Goal: Task Accomplishment & Management: Manage account settings

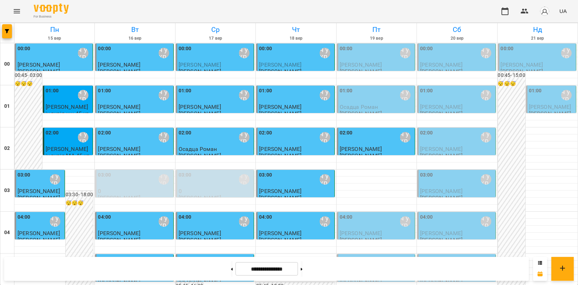
scroll to position [801, 0]
click at [13, 13] on icon "Menu" at bounding box center [17, 11] width 8 height 8
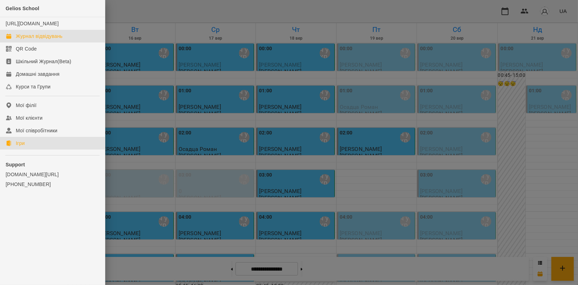
click at [35, 144] on link "Ігри" at bounding box center [52, 143] width 105 height 13
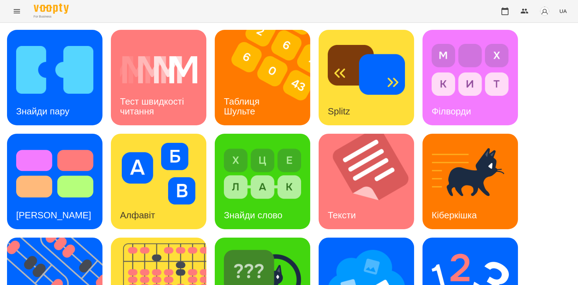
scroll to position [117, 0]
click at [166, 238] on img at bounding box center [163, 285] width 104 height 95
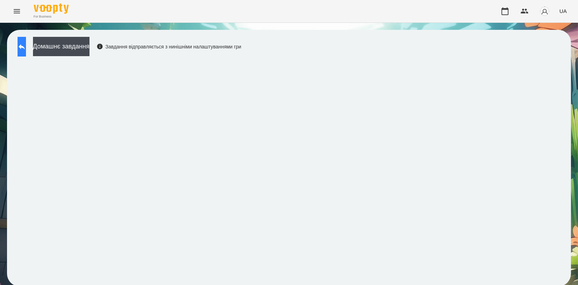
click at [26, 45] on icon at bounding box center [22, 46] width 8 height 8
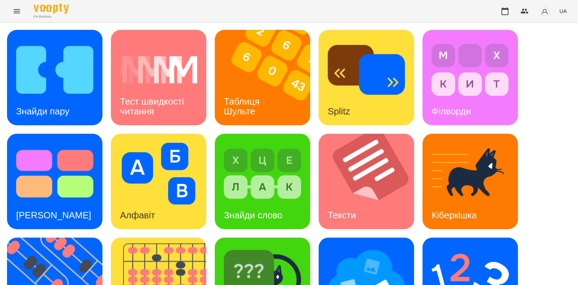
scroll to position [159, 0]
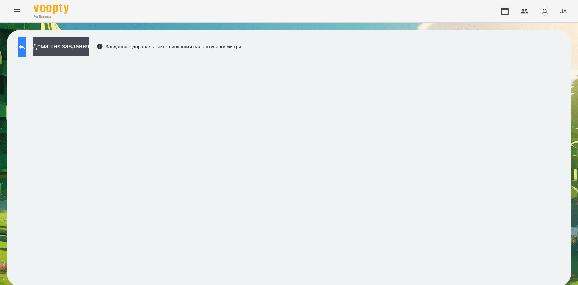
click at [21, 47] on button at bounding box center [22, 47] width 8 height 20
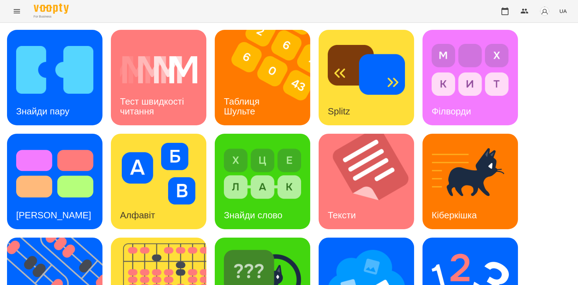
scroll to position [117, 0]
click at [456, 247] on img at bounding box center [470, 278] width 77 height 62
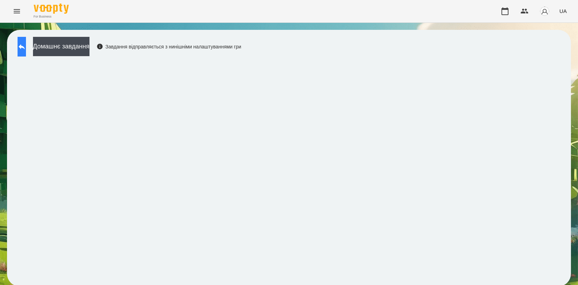
click at [18, 42] on button at bounding box center [22, 47] width 8 height 20
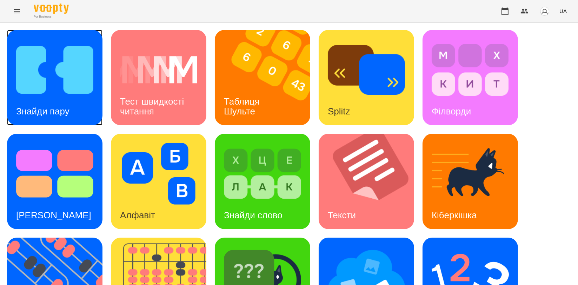
click at [73, 106] on div "Знайди пару" at bounding box center [43, 112] width 72 height 28
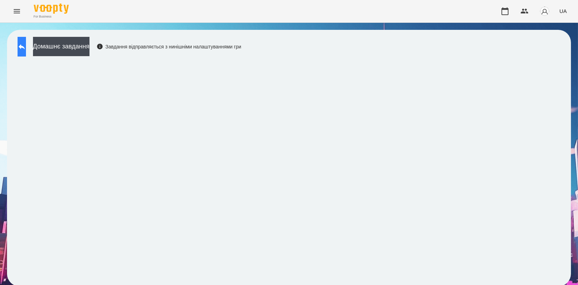
click at [21, 42] on button at bounding box center [22, 47] width 8 height 20
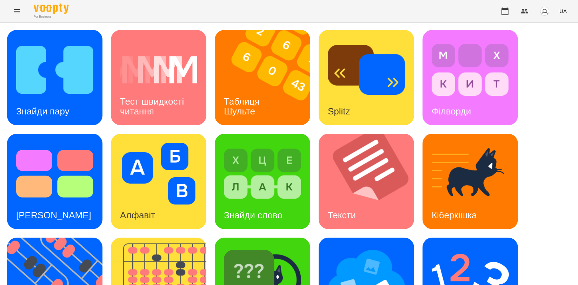
scroll to position [156, 0]
click at [278, 247] on img at bounding box center [262, 278] width 77 height 62
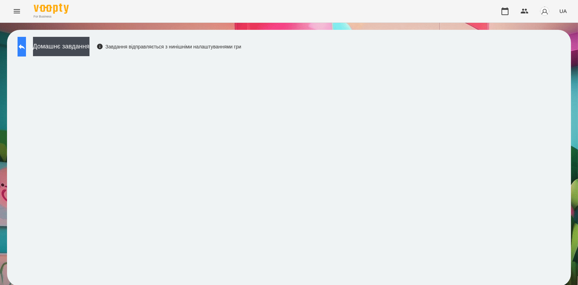
click at [26, 49] on icon at bounding box center [22, 46] width 8 height 8
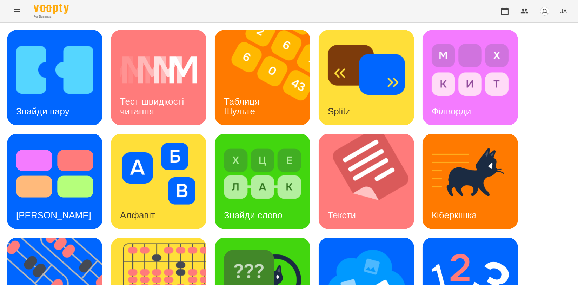
scroll to position [159, 0]
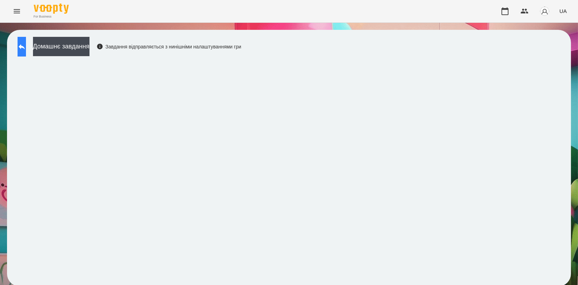
click at [26, 47] on icon at bounding box center [22, 46] width 8 height 8
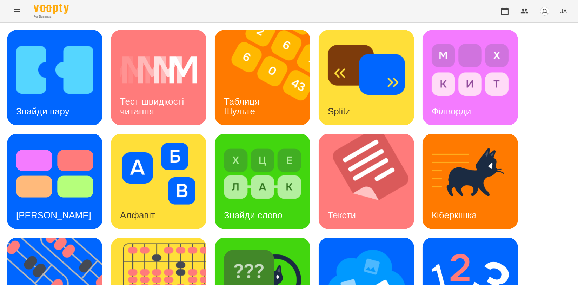
scroll to position [159, 0]
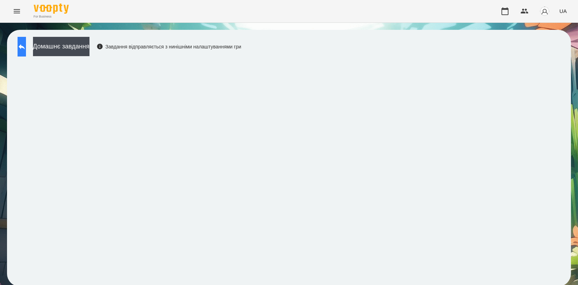
click at [22, 41] on button at bounding box center [22, 47] width 8 height 20
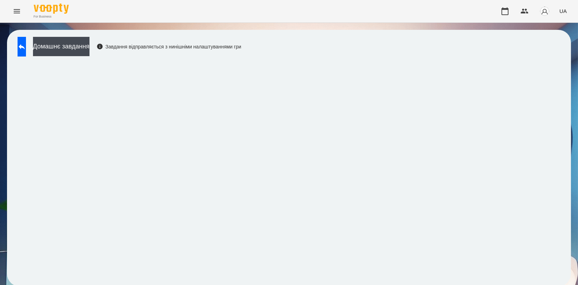
click at [26, 53] on button at bounding box center [22, 47] width 8 height 20
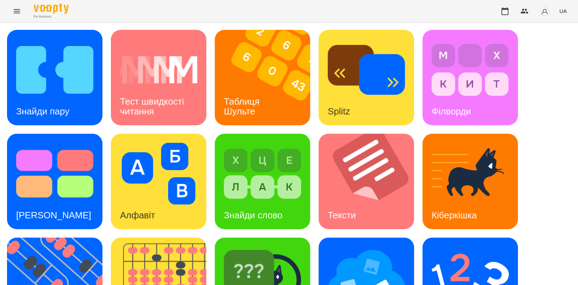
scroll to position [117, 0]
click at [167, 238] on img at bounding box center [163, 285] width 104 height 95
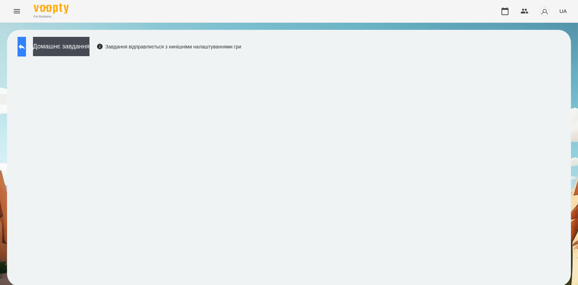
click at [26, 45] on icon at bounding box center [22, 46] width 8 height 8
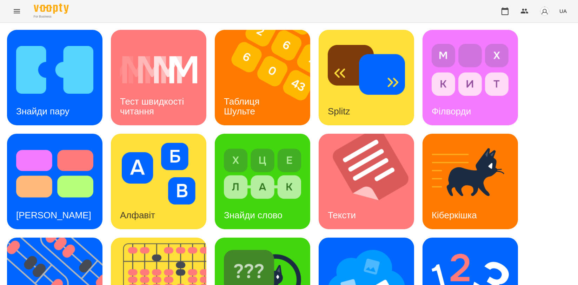
scroll to position [78, 0]
click at [52, 238] on img at bounding box center [59, 285] width 104 height 95
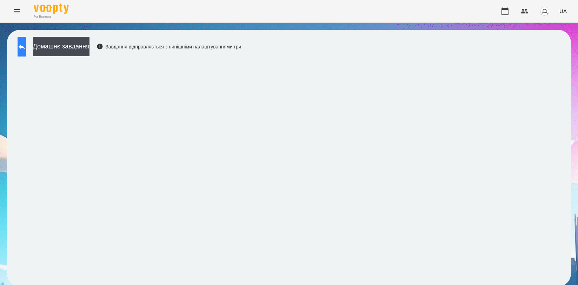
click at [26, 47] on button at bounding box center [22, 47] width 8 height 20
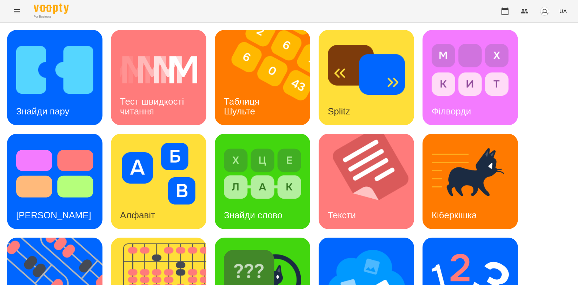
scroll to position [156, 0]
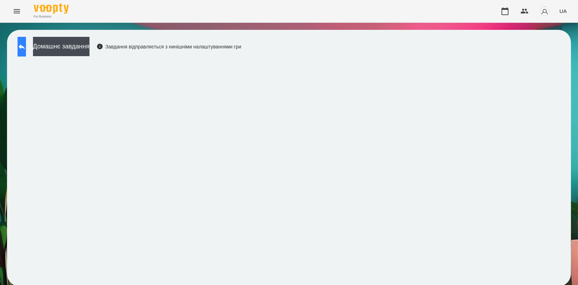
click at [26, 50] on button at bounding box center [22, 47] width 8 height 20
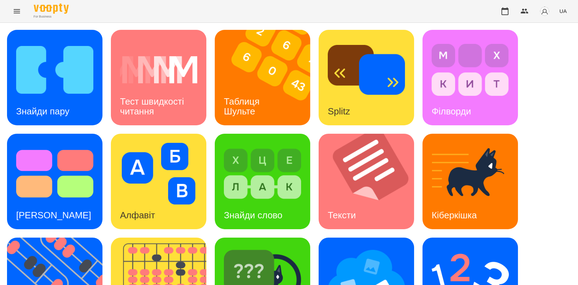
scroll to position [156, 0]
click at [514, 238] on div "Ментальний рахунок" at bounding box center [470, 285] width 95 height 95
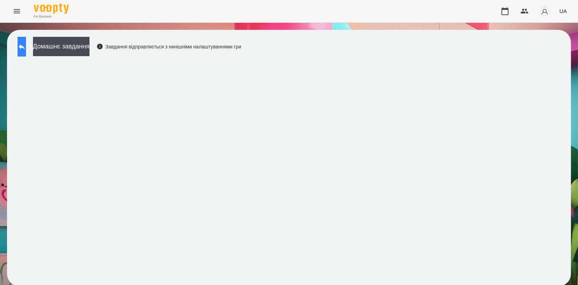
click at [26, 47] on button at bounding box center [22, 47] width 8 height 20
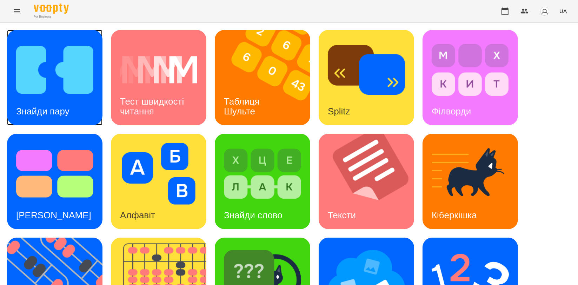
click at [44, 83] on img at bounding box center [54, 70] width 77 height 62
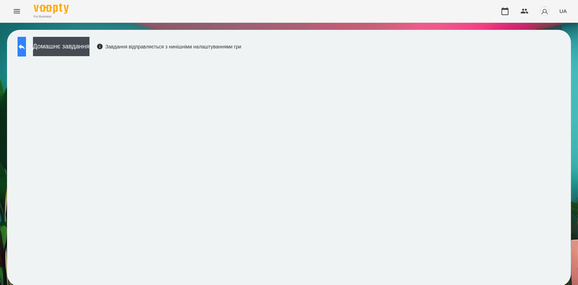
click at [25, 41] on button at bounding box center [22, 47] width 8 height 20
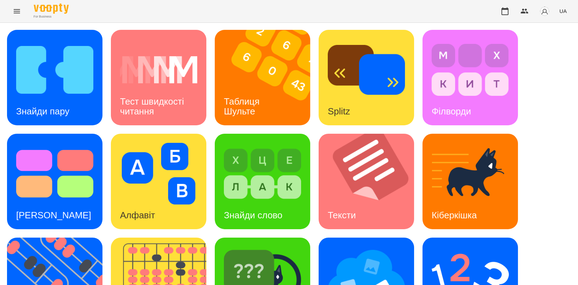
scroll to position [117, 0]
click at [251, 247] on img at bounding box center [262, 278] width 77 height 62
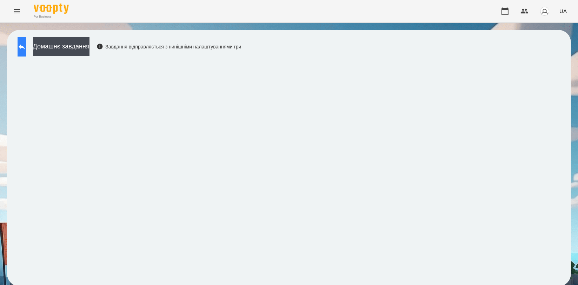
click at [19, 41] on button at bounding box center [22, 47] width 8 height 20
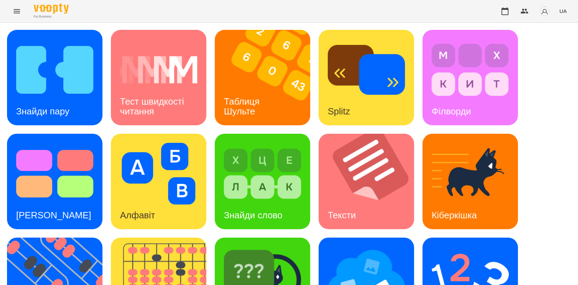
scroll to position [159, 0]
click at [146, 143] on img at bounding box center [158, 174] width 77 height 62
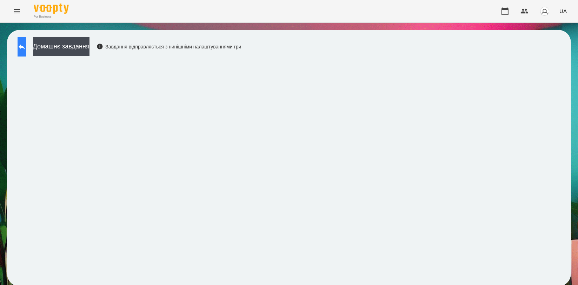
click at [23, 49] on button at bounding box center [22, 47] width 8 height 20
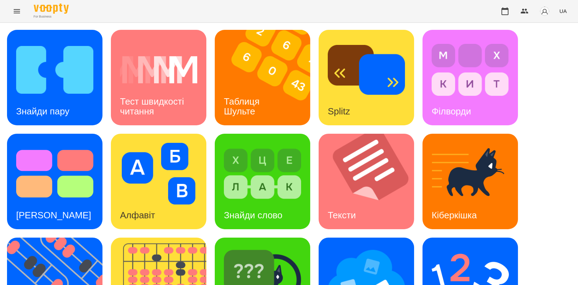
scroll to position [156, 0]
click at [264, 210] on h3 "Знайди слово" at bounding box center [253, 215] width 59 height 11
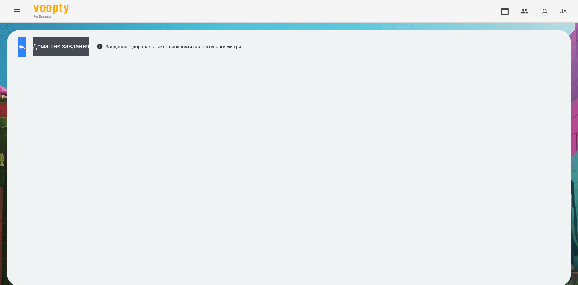
click at [26, 44] on icon at bounding box center [22, 46] width 8 height 8
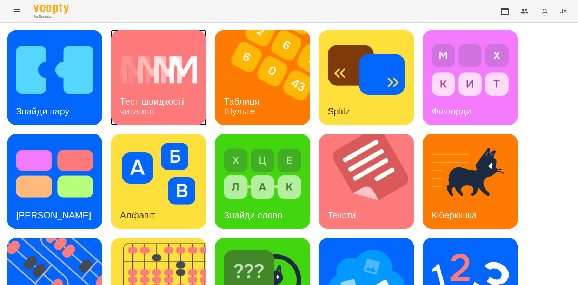
click at [161, 92] on div "Тест швидкості читання" at bounding box center [158, 107] width 95 height 38
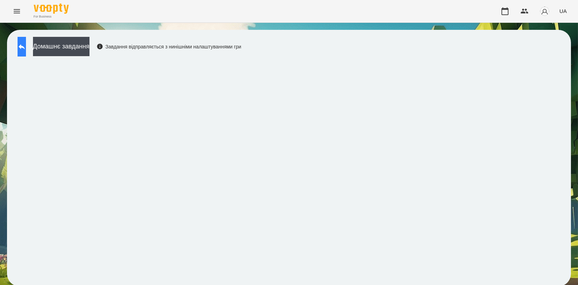
click at [26, 51] on button at bounding box center [22, 47] width 8 height 20
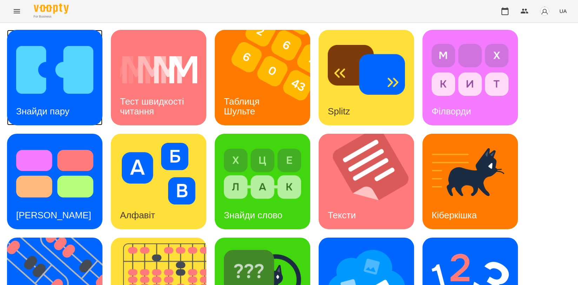
click at [44, 54] on img at bounding box center [54, 70] width 77 height 62
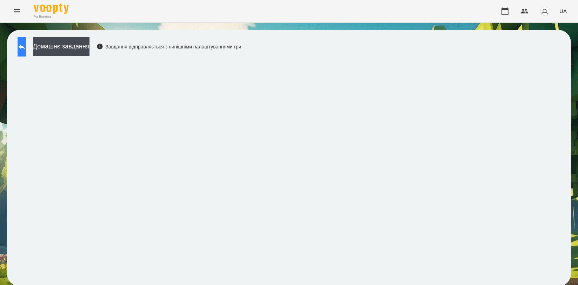
click at [24, 44] on button at bounding box center [22, 47] width 8 height 20
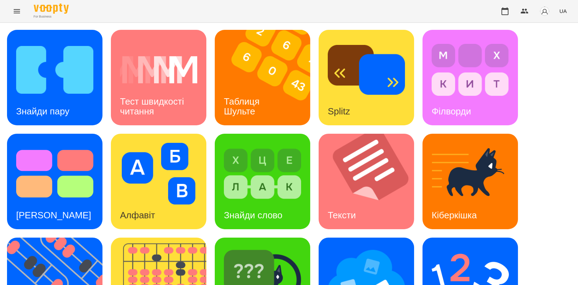
scroll to position [156, 0]
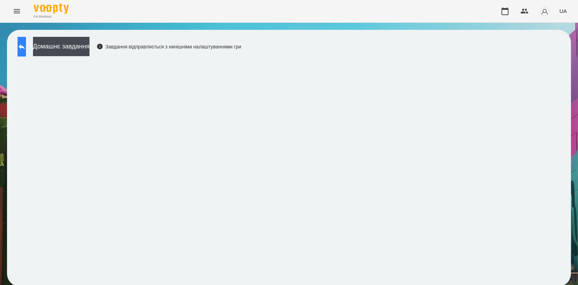
click at [22, 47] on button at bounding box center [22, 47] width 8 height 20
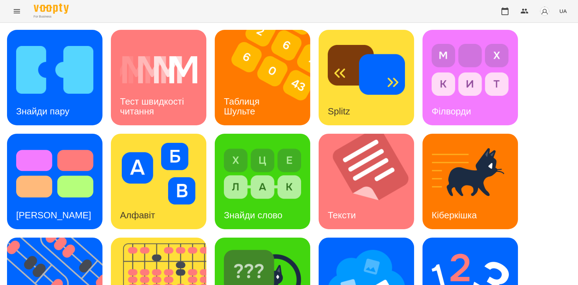
scroll to position [78, 0]
click at [62, 143] on img at bounding box center [54, 174] width 77 height 62
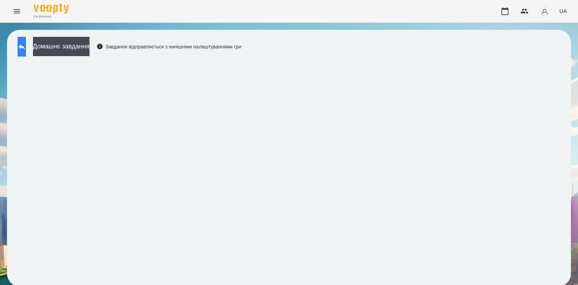
click at [25, 47] on icon at bounding box center [22, 46] width 8 height 8
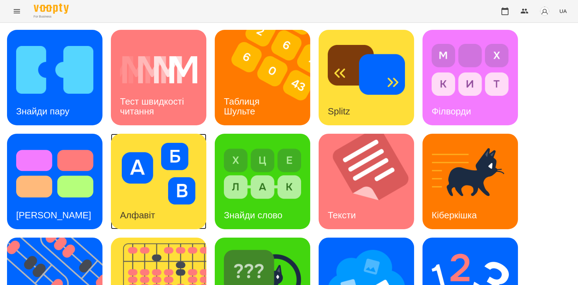
click at [178, 171] on img at bounding box center [158, 174] width 77 height 62
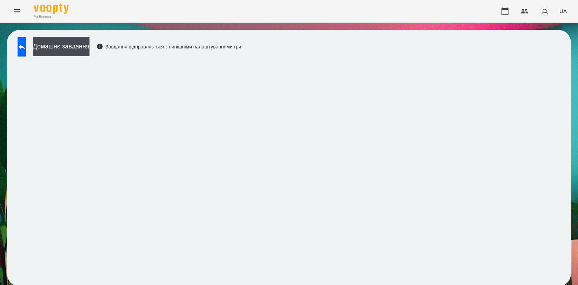
scroll to position [1, 0]
click at [26, 45] on icon at bounding box center [22, 46] width 8 height 8
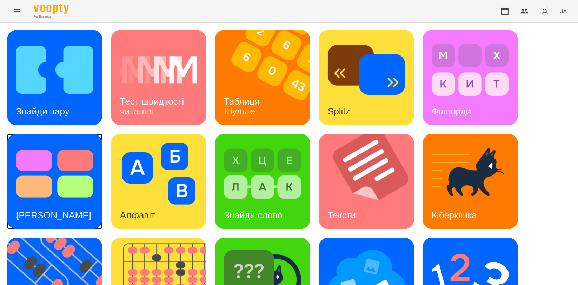
click at [49, 176] on img at bounding box center [54, 174] width 77 height 62
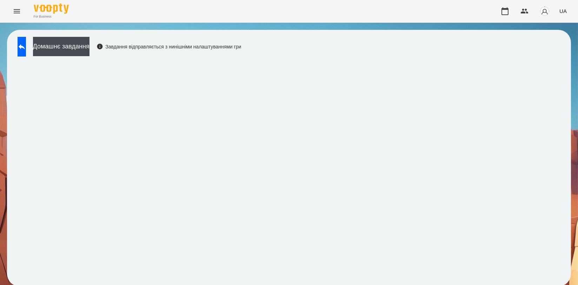
click at [559, 78] on div "Домашнє завдання Завдання відправляється з нинішніми налаштуваннями гри" at bounding box center [289, 158] width 564 height 257
click at [26, 48] on button at bounding box center [22, 47] width 8 height 20
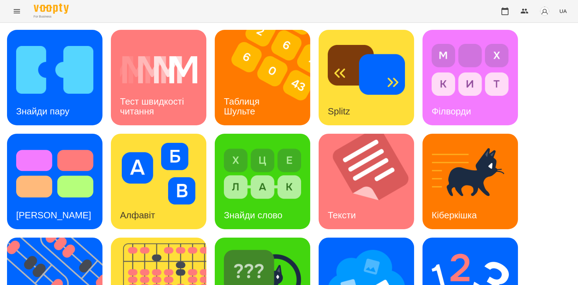
scroll to position [78, 0]
click at [503, 7] on icon "button" at bounding box center [505, 11] width 8 height 8
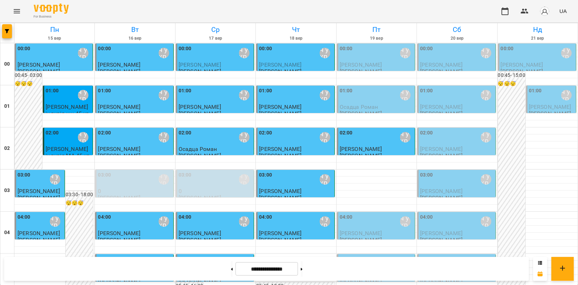
scroll to position [117, 0]
click at [303, 269] on button at bounding box center [302, 268] width 2 height 15
type input "**********"
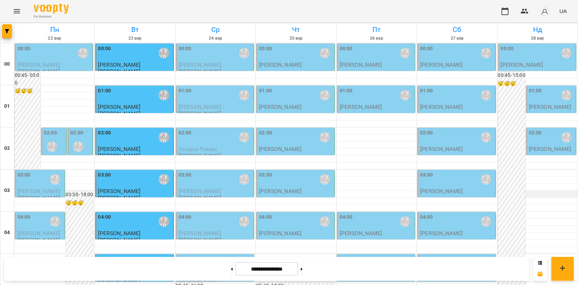
scroll to position [801, 0]
click at [12, 11] on button "Menu" at bounding box center [16, 11] width 17 height 17
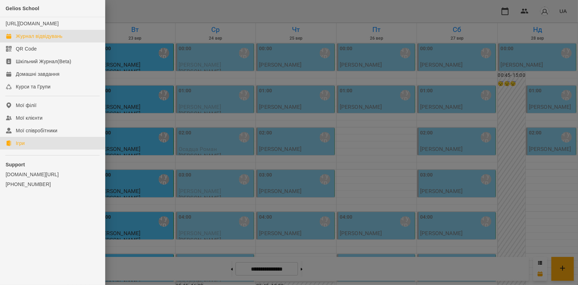
click at [20, 147] on div "Ігри" at bounding box center [20, 143] width 9 height 7
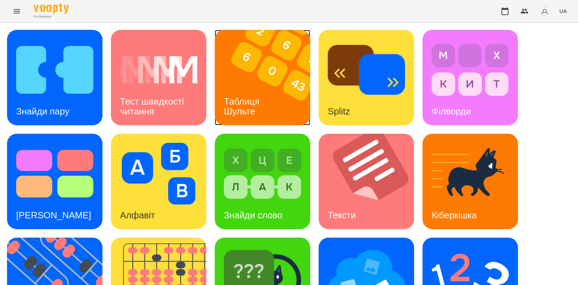
click at [248, 75] on img at bounding box center [267, 77] width 104 height 95
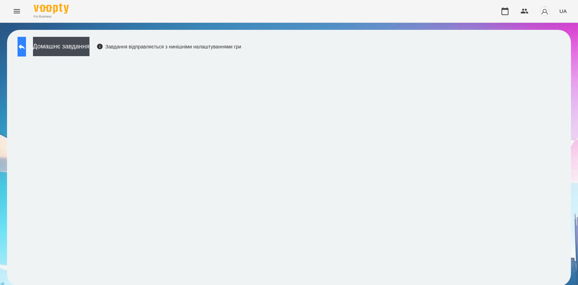
click at [25, 50] on icon at bounding box center [22, 46] width 8 height 8
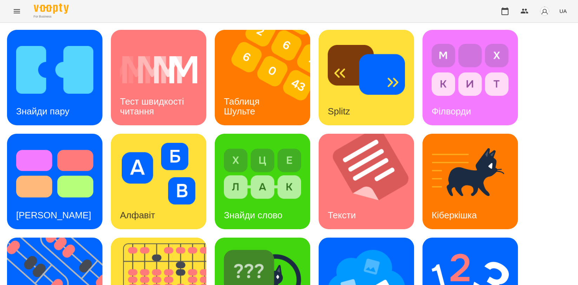
scroll to position [156, 0]
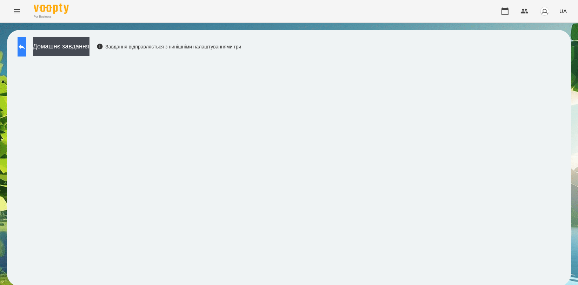
click at [26, 51] on button at bounding box center [22, 47] width 8 height 20
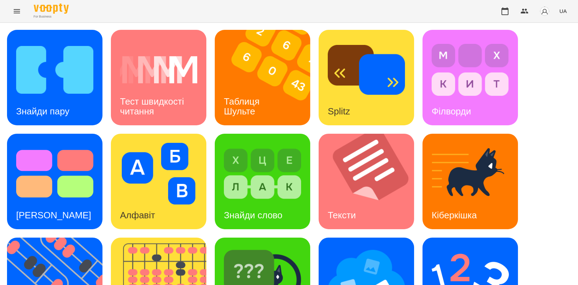
scroll to position [156, 0]
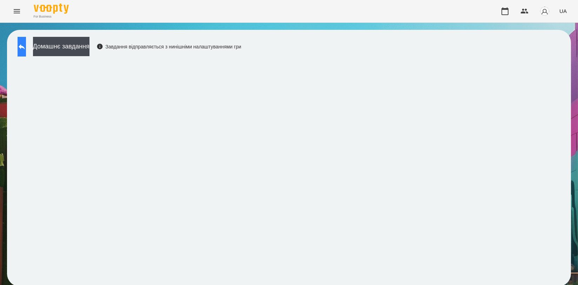
click at [25, 46] on icon at bounding box center [22, 46] width 6 height 5
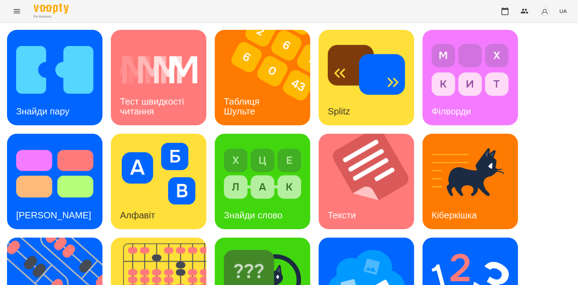
scroll to position [39, 0]
click at [492, 247] on img at bounding box center [470, 278] width 77 height 62
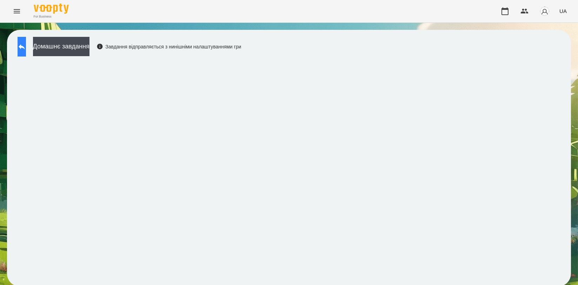
click at [26, 49] on icon at bounding box center [22, 46] width 8 height 8
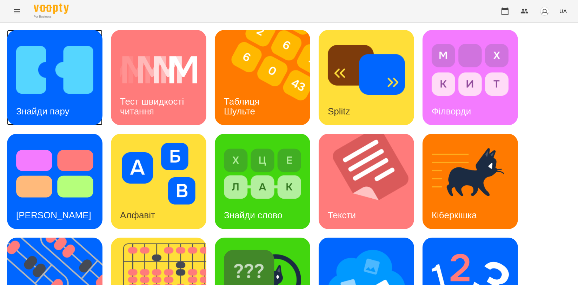
click at [93, 99] on img at bounding box center [54, 70] width 77 height 62
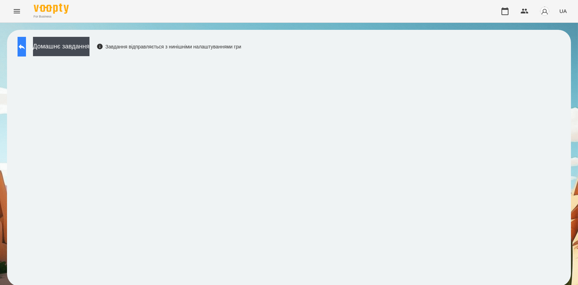
click at [26, 47] on button at bounding box center [22, 47] width 8 height 20
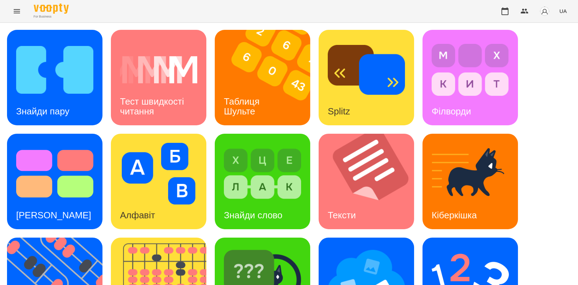
scroll to position [117, 0]
click at [359, 247] on img at bounding box center [366, 278] width 77 height 62
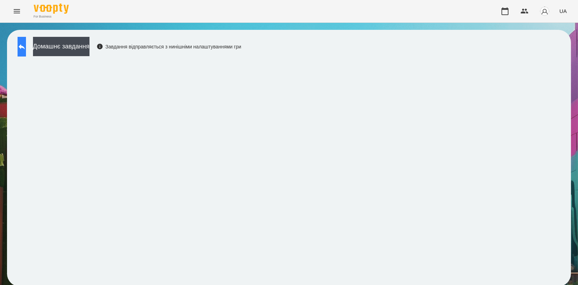
click at [19, 46] on button at bounding box center [22, 47] width 8 height 20
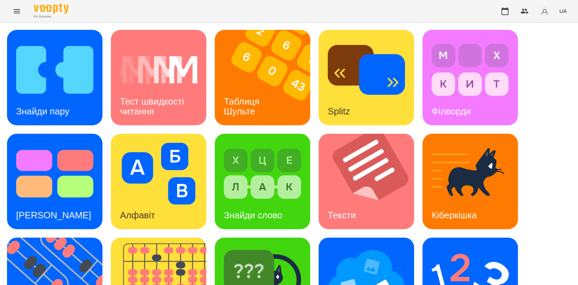
scroll to position [159, 0]
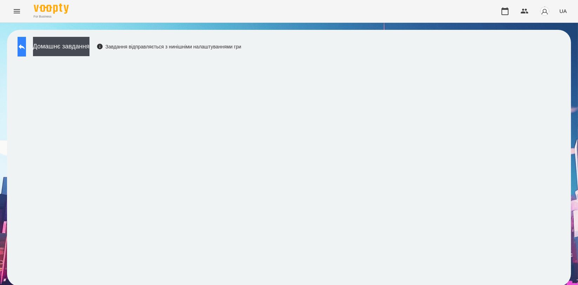
click at [26, 41] on button at bounding box center [22, 47] width 8 height 20
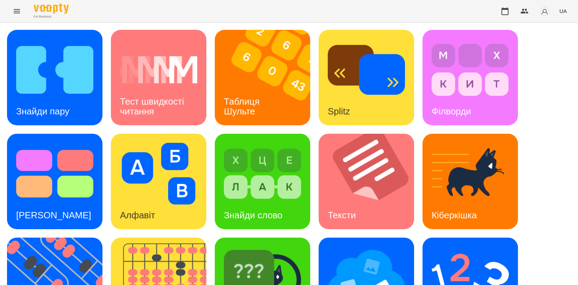
click at [312, 252] on div "Знайди пару Тест швидкості читання Таблиця Шульте Splitz Філворди Тест Струпа А…" at bounding box center [289, 233] width 564 height 407
click at [282, 247] on img at bounding box center [262, 278] width 77 height 62
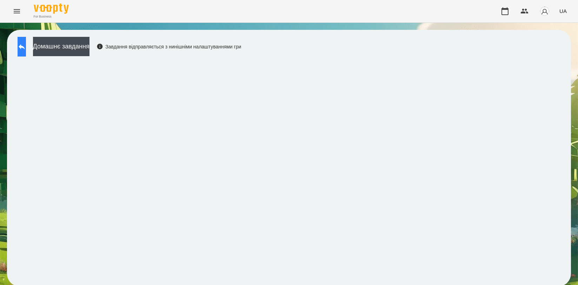
click at [26, 49] on icon at bounding box center [22, 46] width 8 height 8
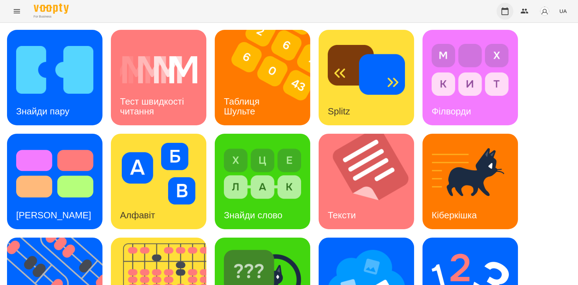
click at [506, 11] on icon "button" at bounding box center [505, 11] width 8 height 8
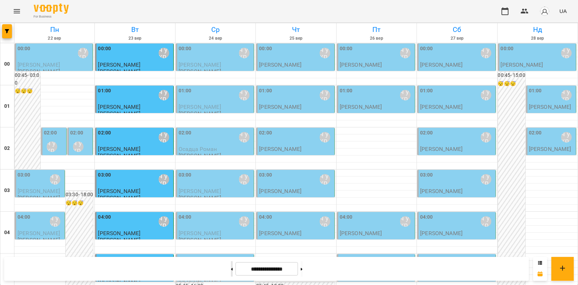
click at [231, 271] on button at bounding box center [232, 268] width 2 height 15
type input "**********"
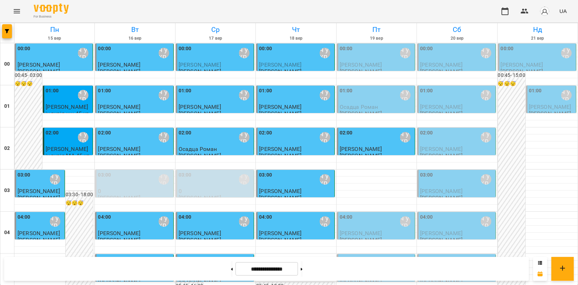
click at [374, 64] on span "[PERSON_NAME]" at bounding box center [361, 64] width 42 height 7
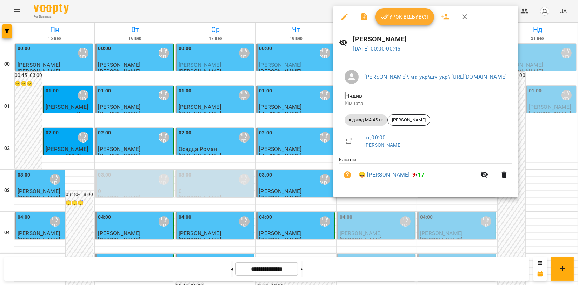
click at [398, 19] on span "Урок відбувся" at bounding box center [405, 17] width 48 height 8
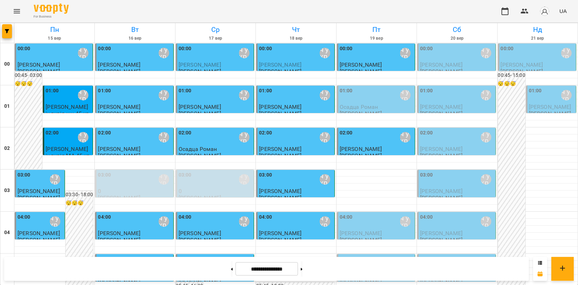
click at [382, 106] on p "Осадца Роман" at bounding box center [377, 107] width 74 height 6
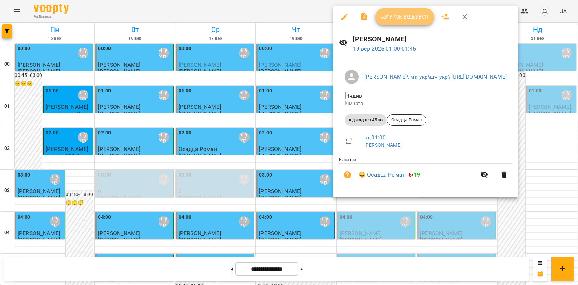
click at [412, 21] on span "Урок відбувся" at bounding box center [405, 17] width 48 height 8
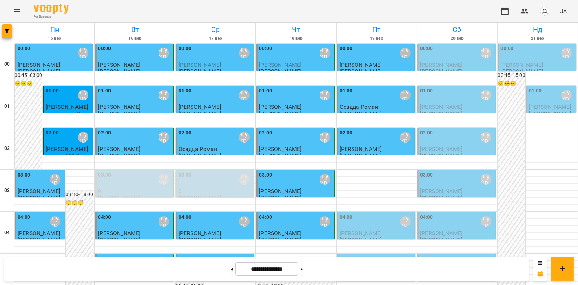
scroll to position [801, 0]
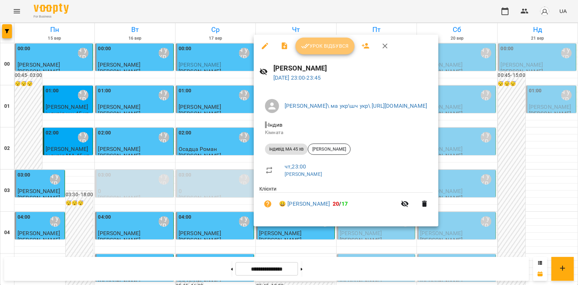
click at [314, 45] on span "Урок відбувся" at bounding box center [325, 46] width 48 height 8
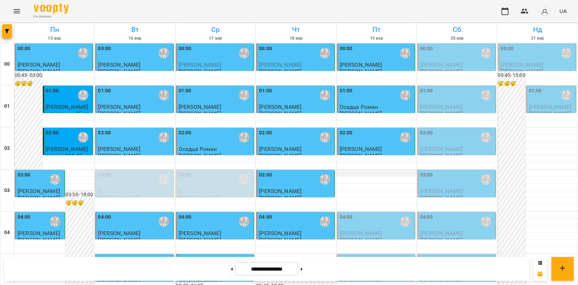
scroll to position [39, 0]
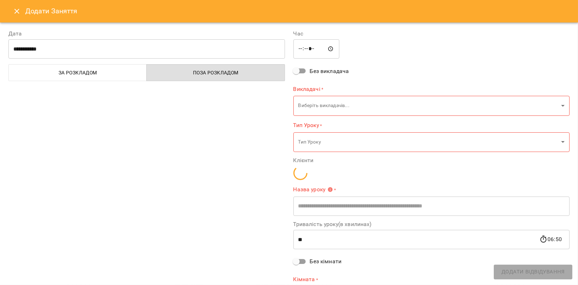
type input "**********"
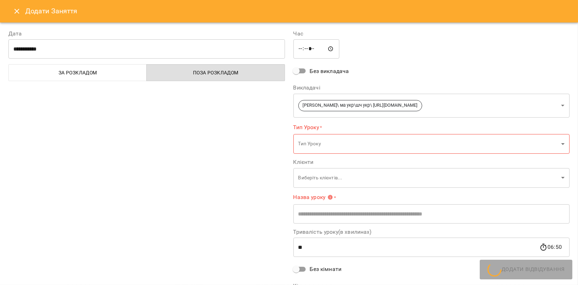
click at [12, 11] on button "Close" at bounding box center [16, 11] width 17 height 17
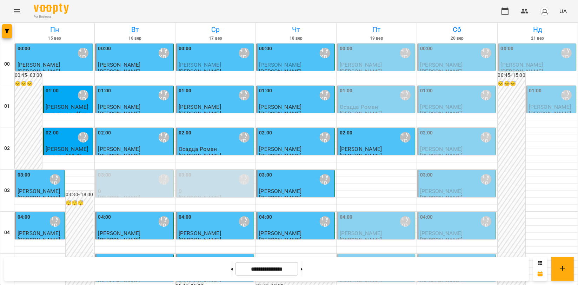
scroll to position [702, 0]
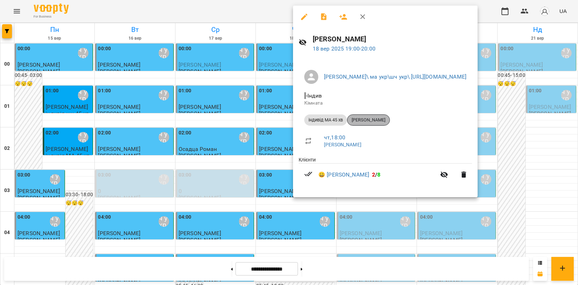
click at [371, 123] on div "[PERSON_NAME]" at bounding box center [368, 119] width 43 height 11
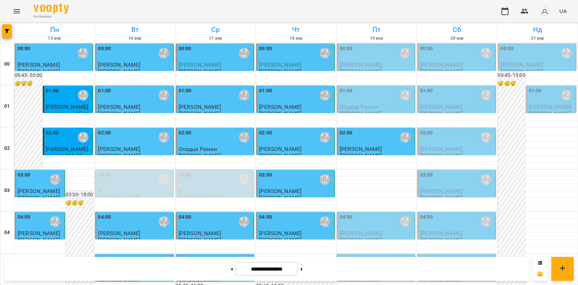
scroll to position [801, 0]
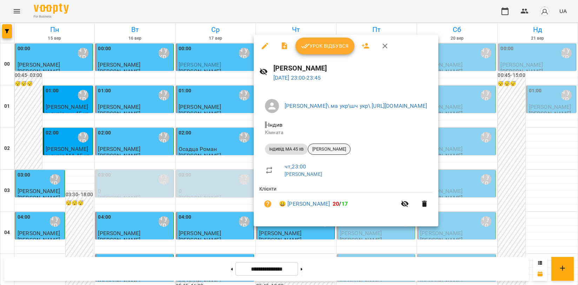
click at [330, 146] on span "[PERSON_NAME]" at bounding box center [329, 149] width 42 height 6
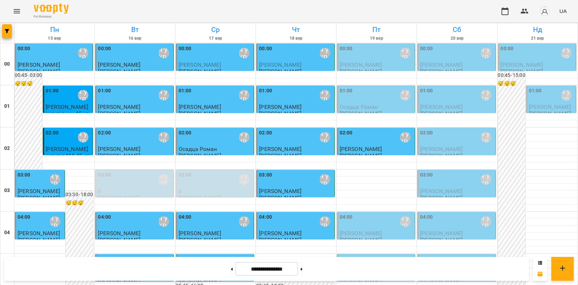
click at [360, 95] on div "01:00 Мойсук Надія\ ма укр\шч укр\ https://us06web.zoom.us/j/84559859332" at bounding box center [377, 95] width 74 height 16
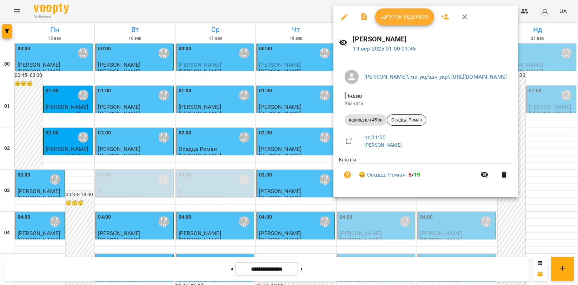
click at [406, 126] on div "Осадца Роман" at bounding box center [407, 119] width 40 height 11
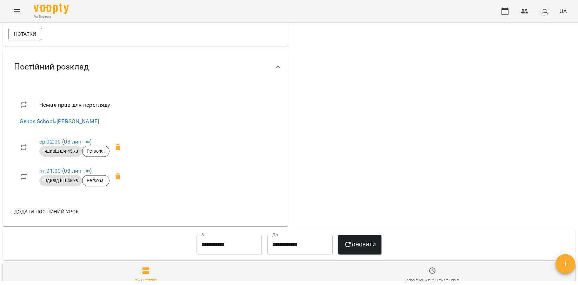
scroll to position [390, 0]
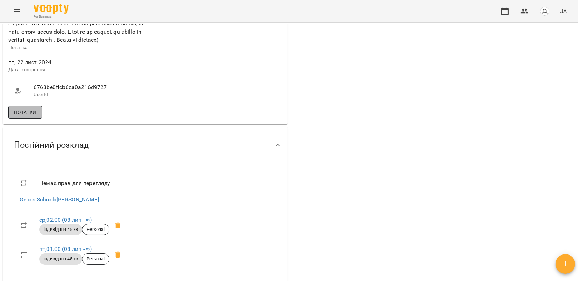
click at [21, 117] on span "Нотатки" at bounding box center [25, 112] width 22 height 8
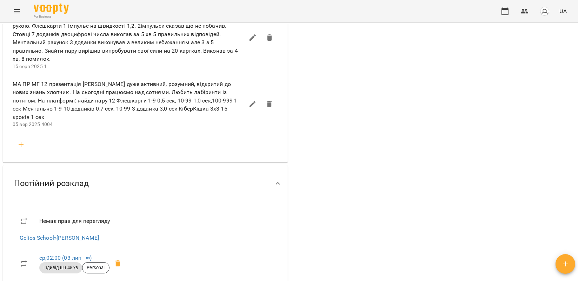
scroll to position [1248, 0]
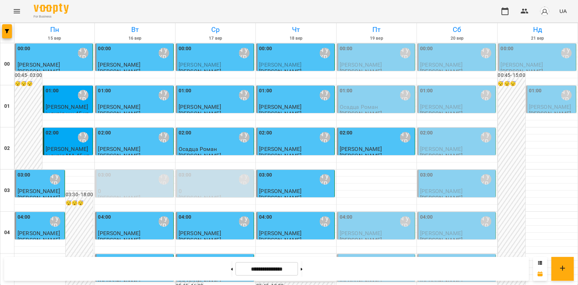
click at [354, 95] on div "01:00 Мойсук Надія\ ма укр\шч укр\ https://us06web.zoom.us/j/84559859332" at bounding box center [377, 95] width 74 height 16
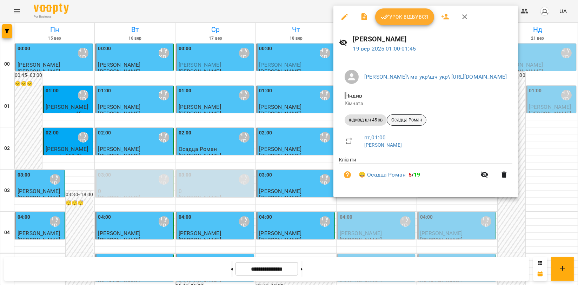
click at [409, 117] on span "Осадца Роман" at bounding box center [406, 120] width 39 height 6
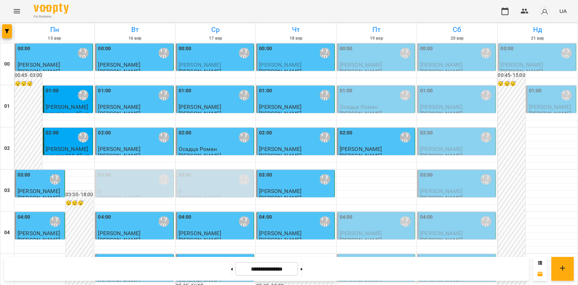
scroll to position [39, 0]
click at [369, 87] on div "01:00 Мойсук Надія\ ма укр\шч укр\ https://us06web.zoom.us/j/84559859332" at bounding box center [377, 95] width 74 height 16
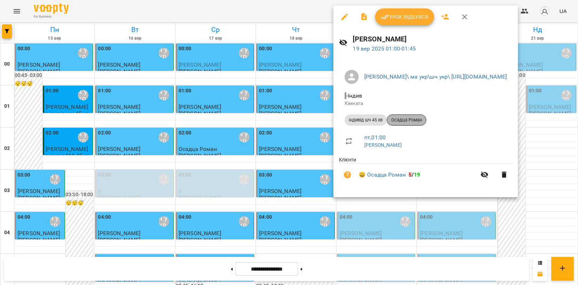
click at [402, 119] on span "Осадца Роман" at bounding box center [406, 120] width 39 height 6
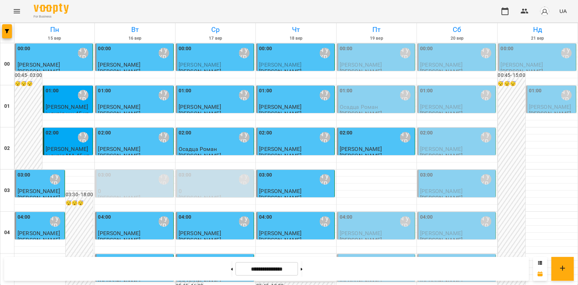
click at [20, 13] on icon "Menu" at bounding box center [17, 11] width 8 height 8
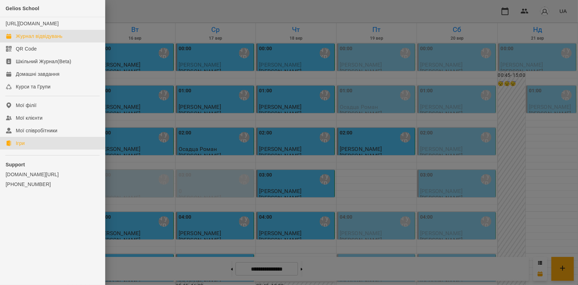
click at [21, 147] on div "Ігри" at bounding box center [20, 143] width 9 height 7
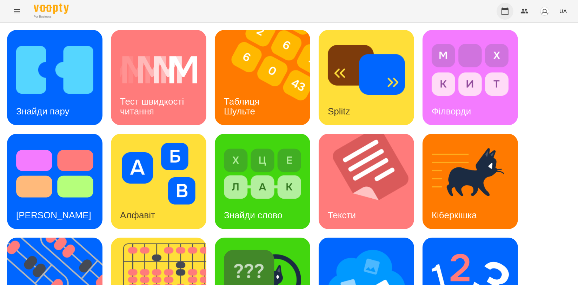
click at [504, 13] on icon "button" at bounding box center [505, 11] width 8 height 8
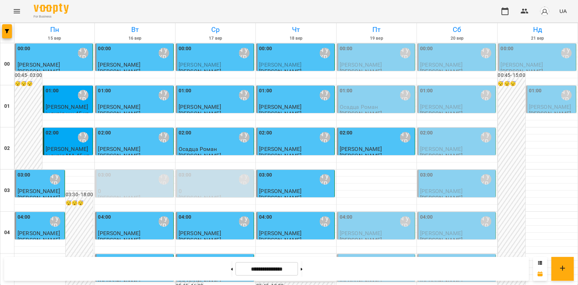
click at [368, 144] on div "02:00 Мойсук Надія\ ма укр\шч укр\ https://us06web.zoom.us/j/84559859332" at bounding box center [377, 137] width 74 height 16
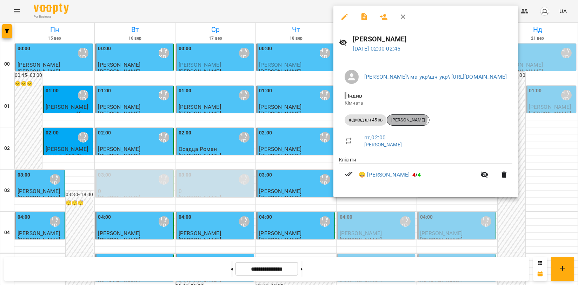
click at [402, 115] on div "[PERSON_NAME]" at bounding box center [408, 119] width 43 height 11
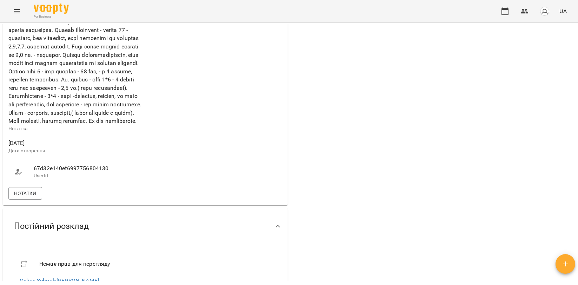
scroll to position [429, 0]
click at [20, 197] on span "Нотатки" at bounding box center [25, 193] width 22 height 8
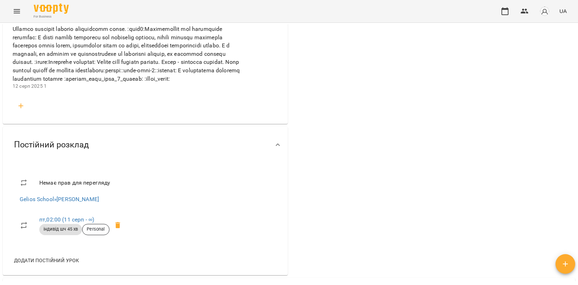
scroll to position [975, 0]
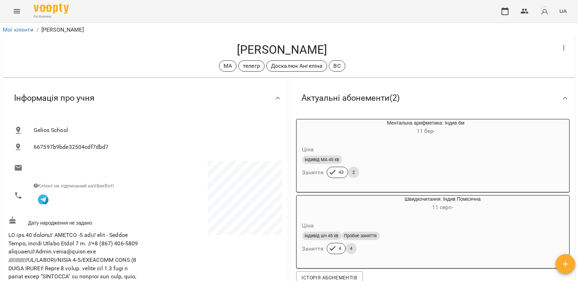
scroll to position [39, 0]
